Goal: Use online tool/utility

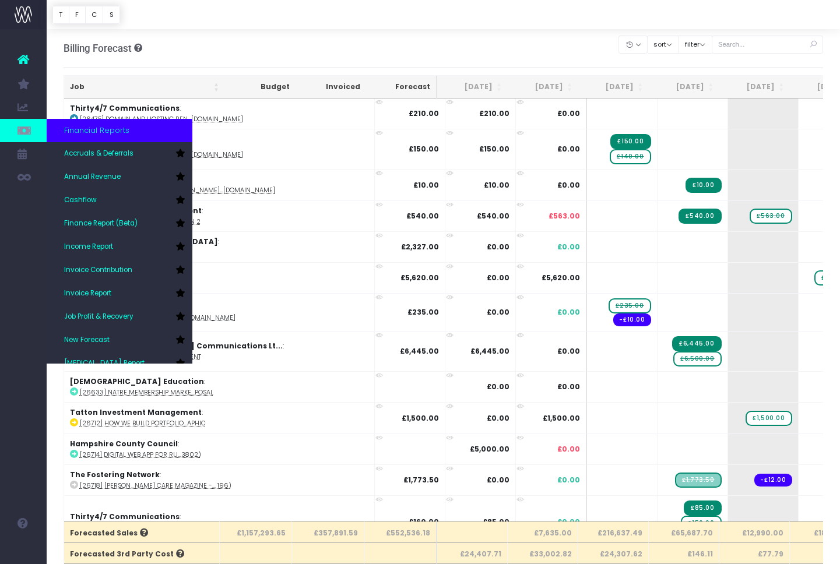
click at [23, 134] on icon at bounding box center [23, 130] width 12 height 13
drag, startPoint x: 98, startPoint y: 332, endPoint x: 122, endPoint y: 332, distance: 23.9
click at [100, 332] on link "New Forecast" at bounding box center [120, 340] width 146 height 23
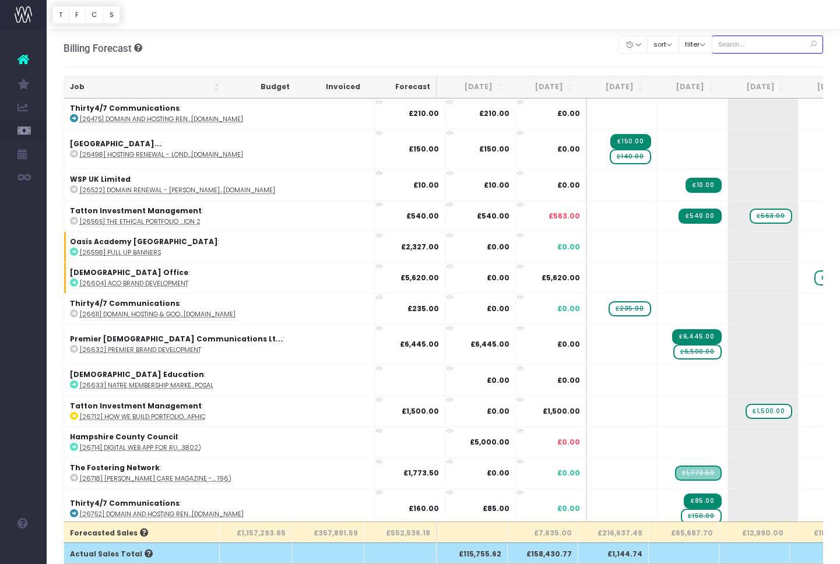
click at [756, 44] on input "text" at bounding box center [767, 45] width 112 height 18
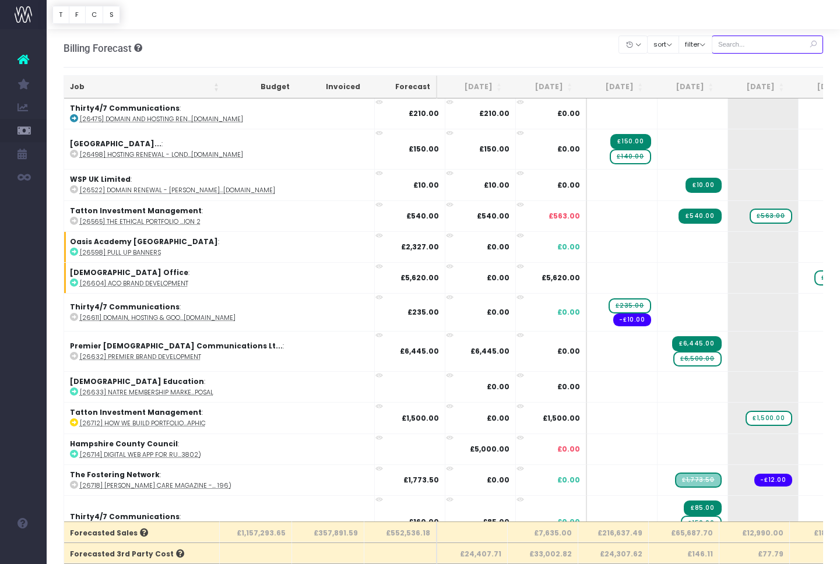
paste input "28914"
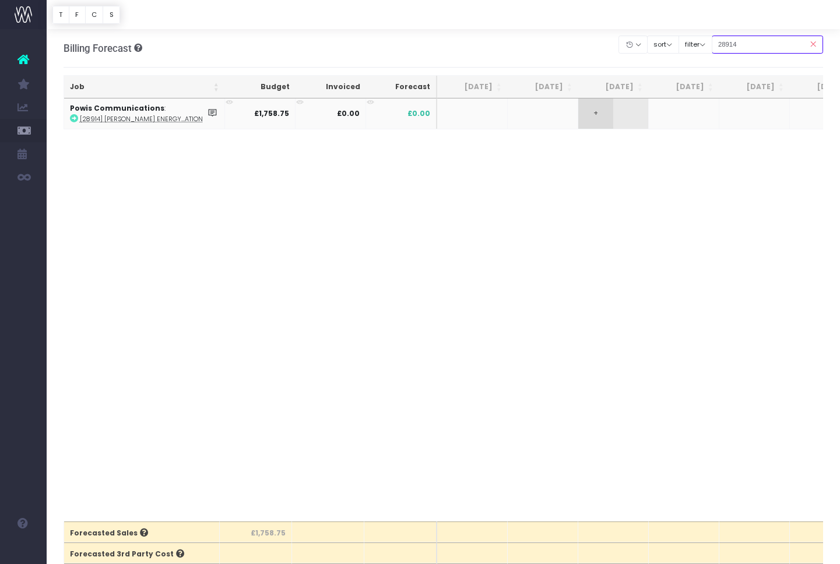
type input "28914"
click at [608, 114] on span "+" at bounding box center [595, 113] width 35 height 30
click at [610, 223] on body "Oh my... this is bad. [PERSON_NAME] wasn't able to load this page. Please conta…" at bounding box center [420, 282] width 840 height 564
